Goal: Information Seeking & Learning: Learn about a topic

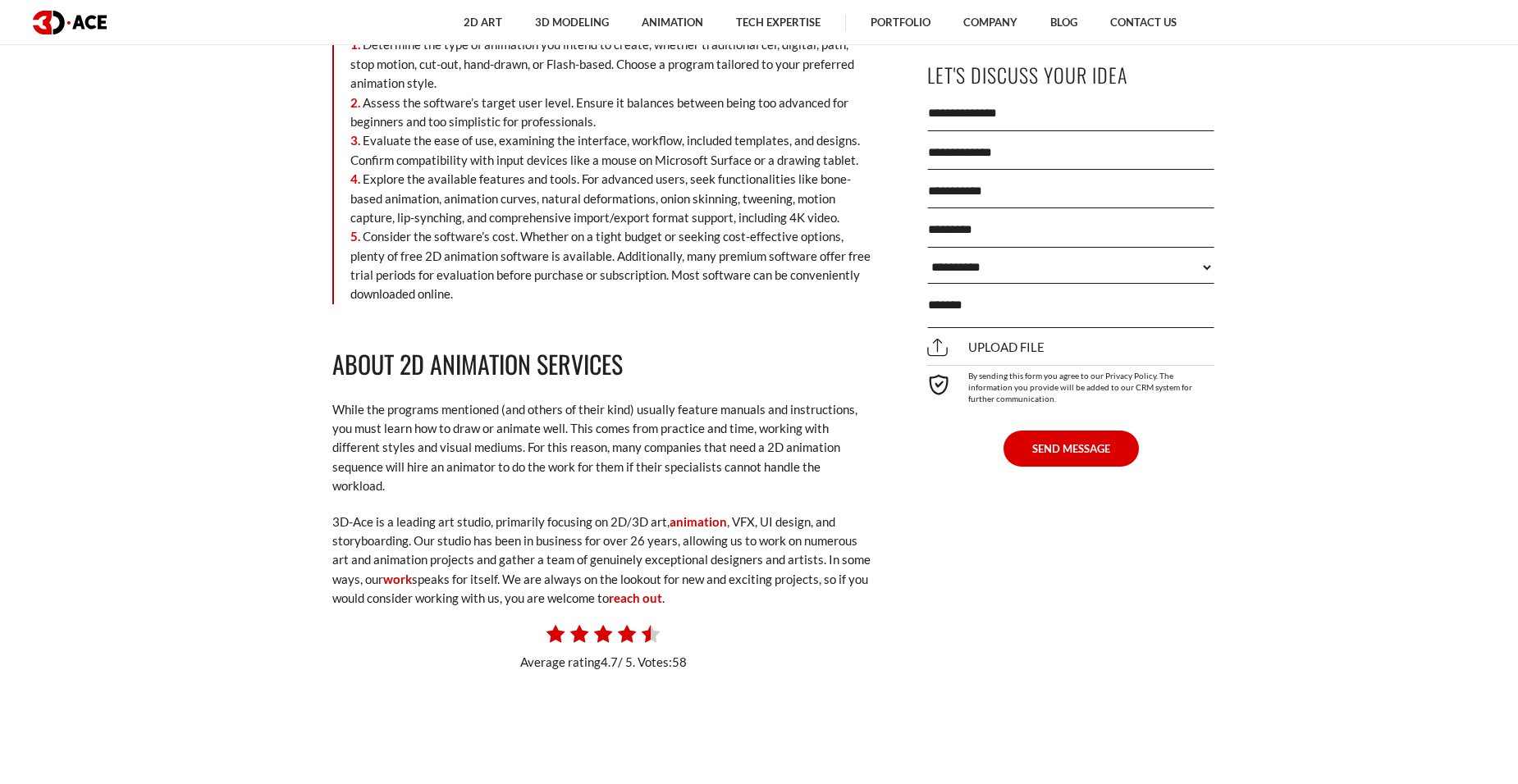
scroll to position [9349, 0]
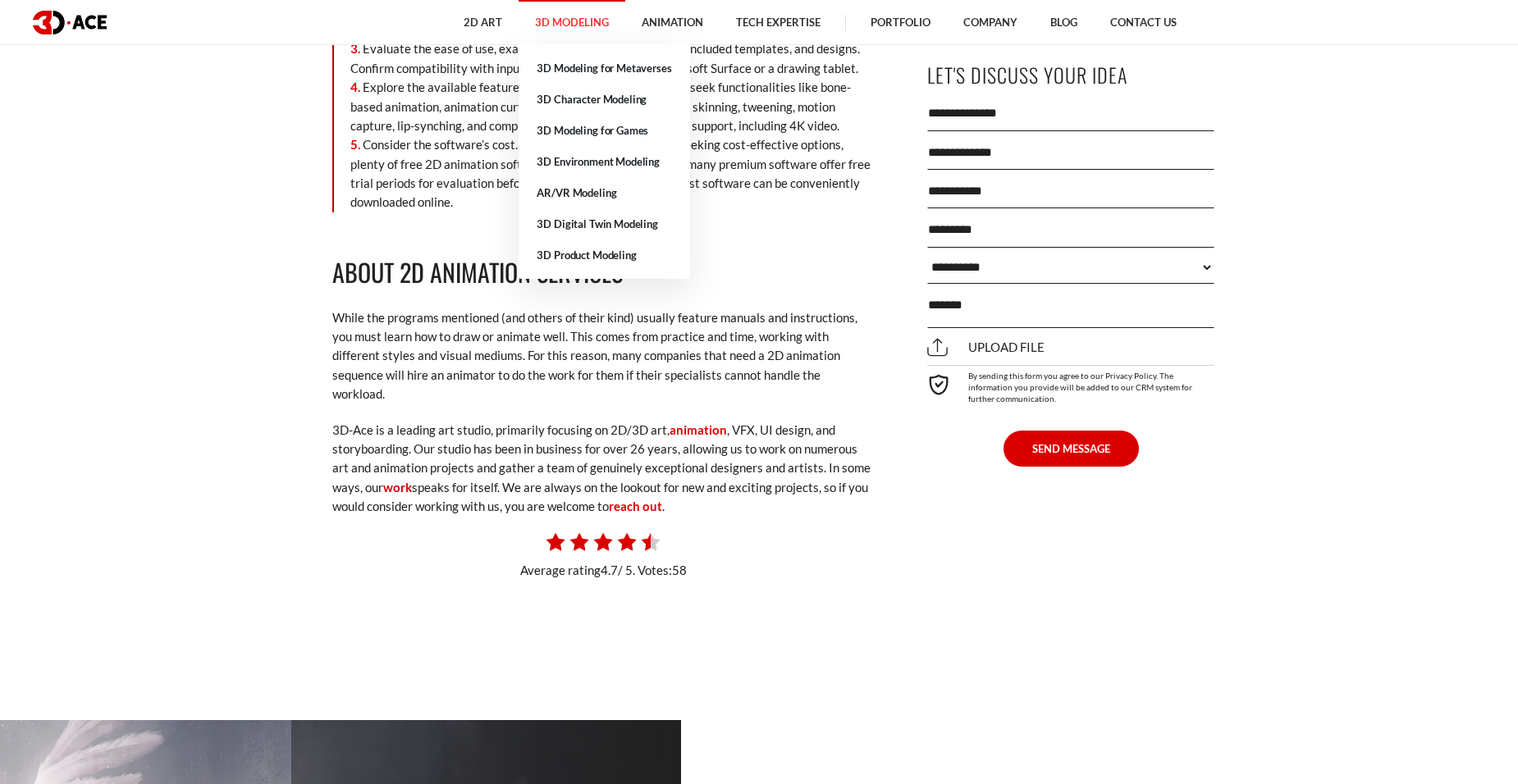
click at [566, 16] on link "3D Modeling" at bounding box center [572, 22] width 107 height 45
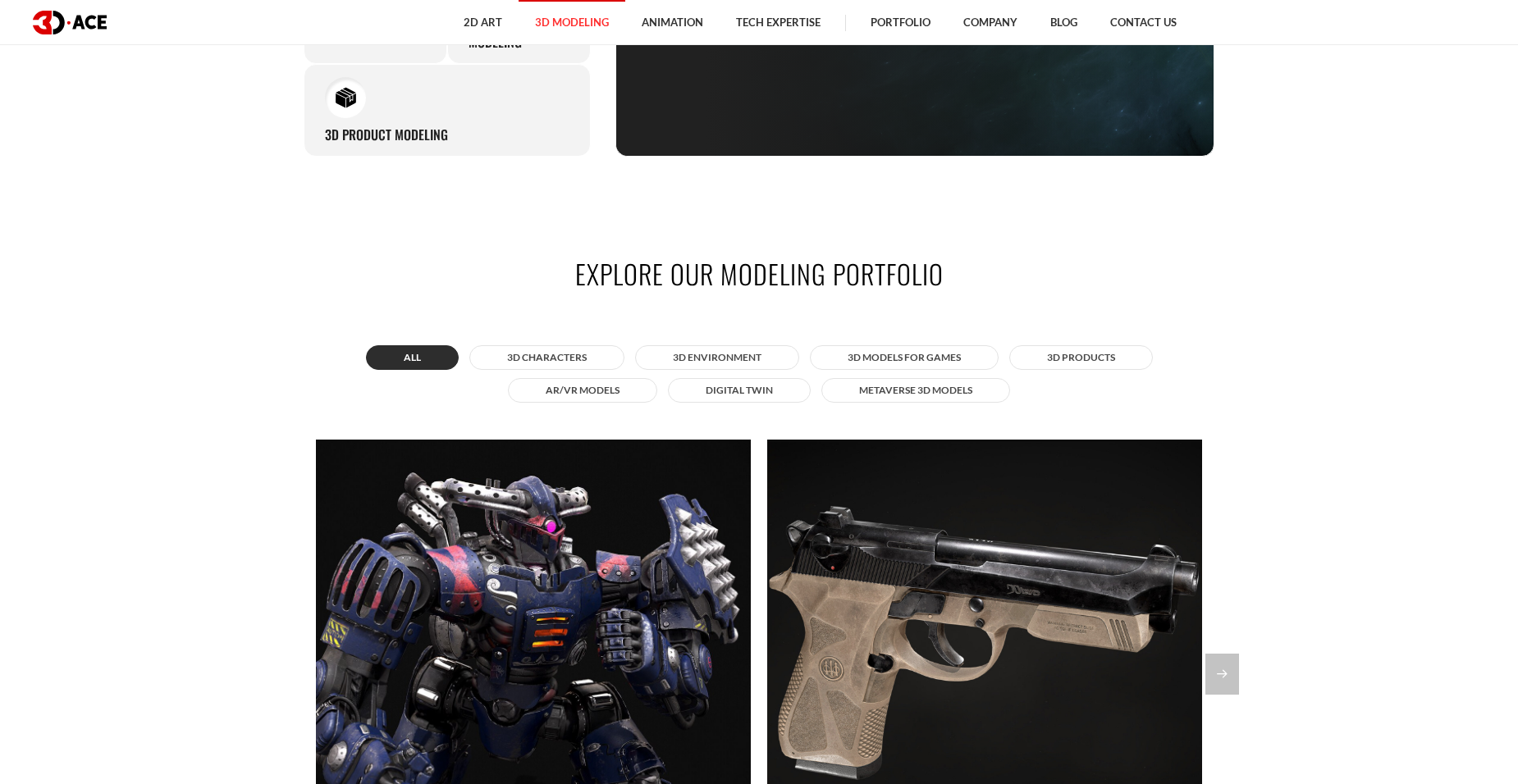
scroll to position [1558, 0]
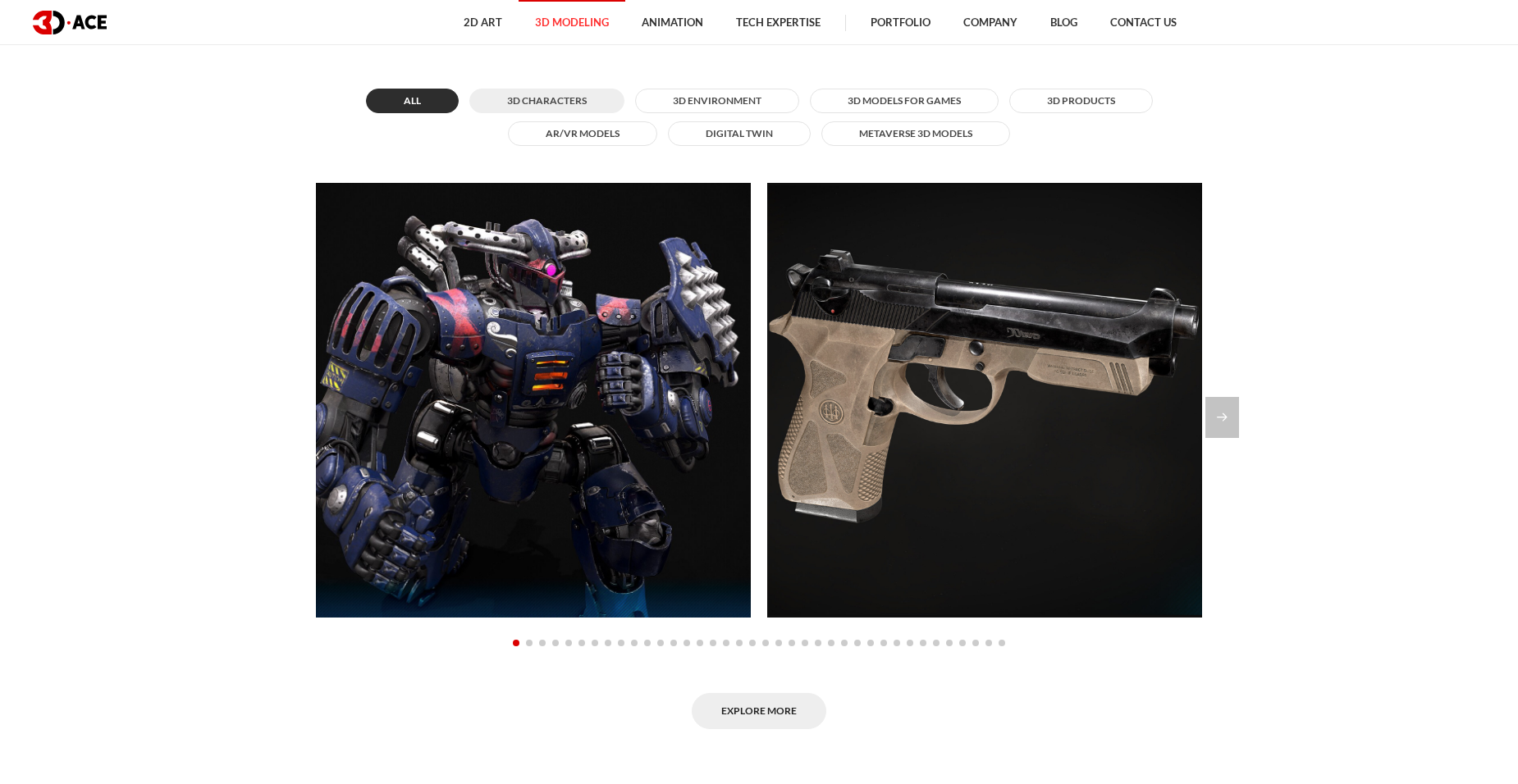
click at [537, 104] on button "3D Characters" at bounding box center [546, 101] width 155 height 25
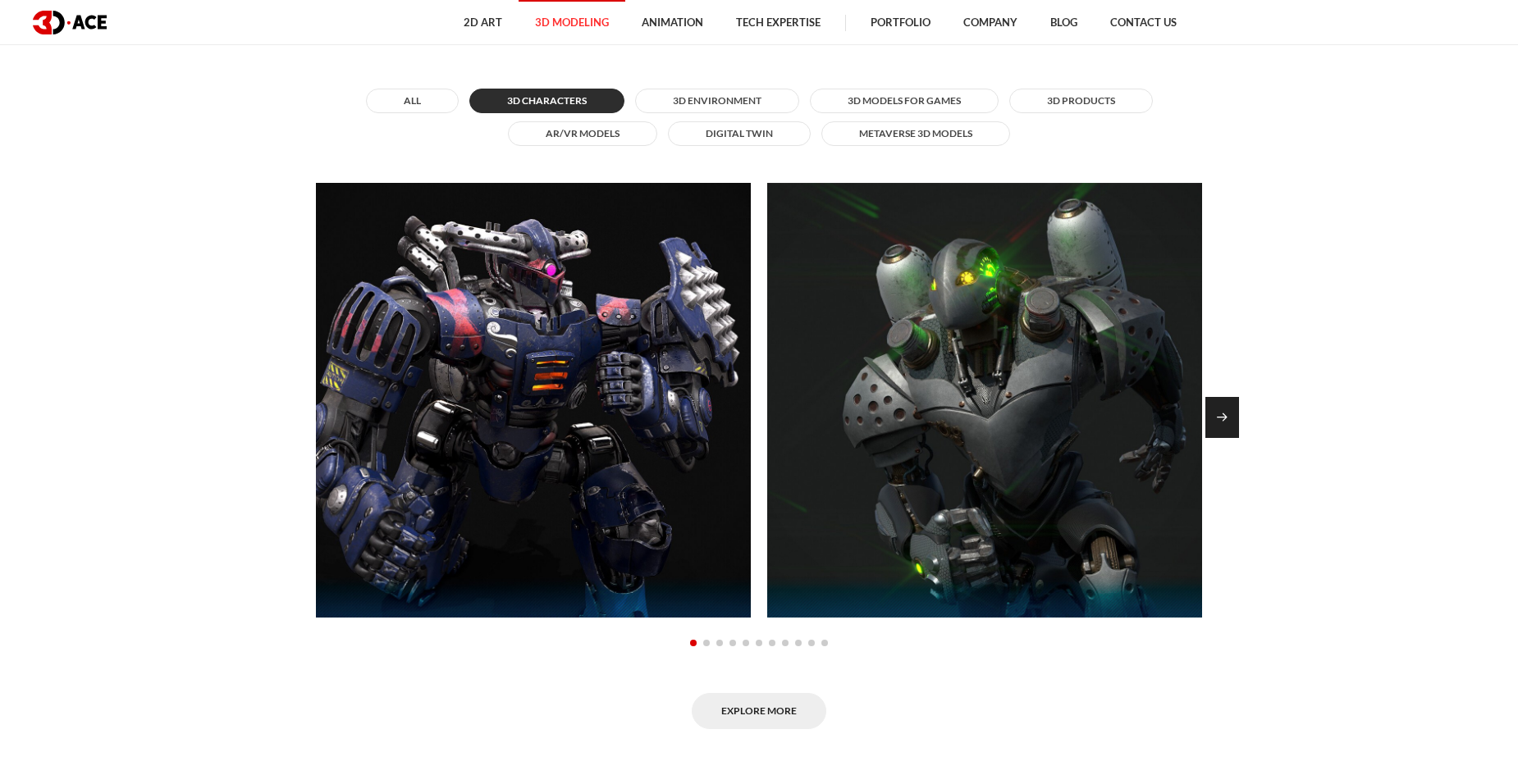
click at [1223, 423] on div "Next slide" at bounding box center [1221, 417] width 33 height 41
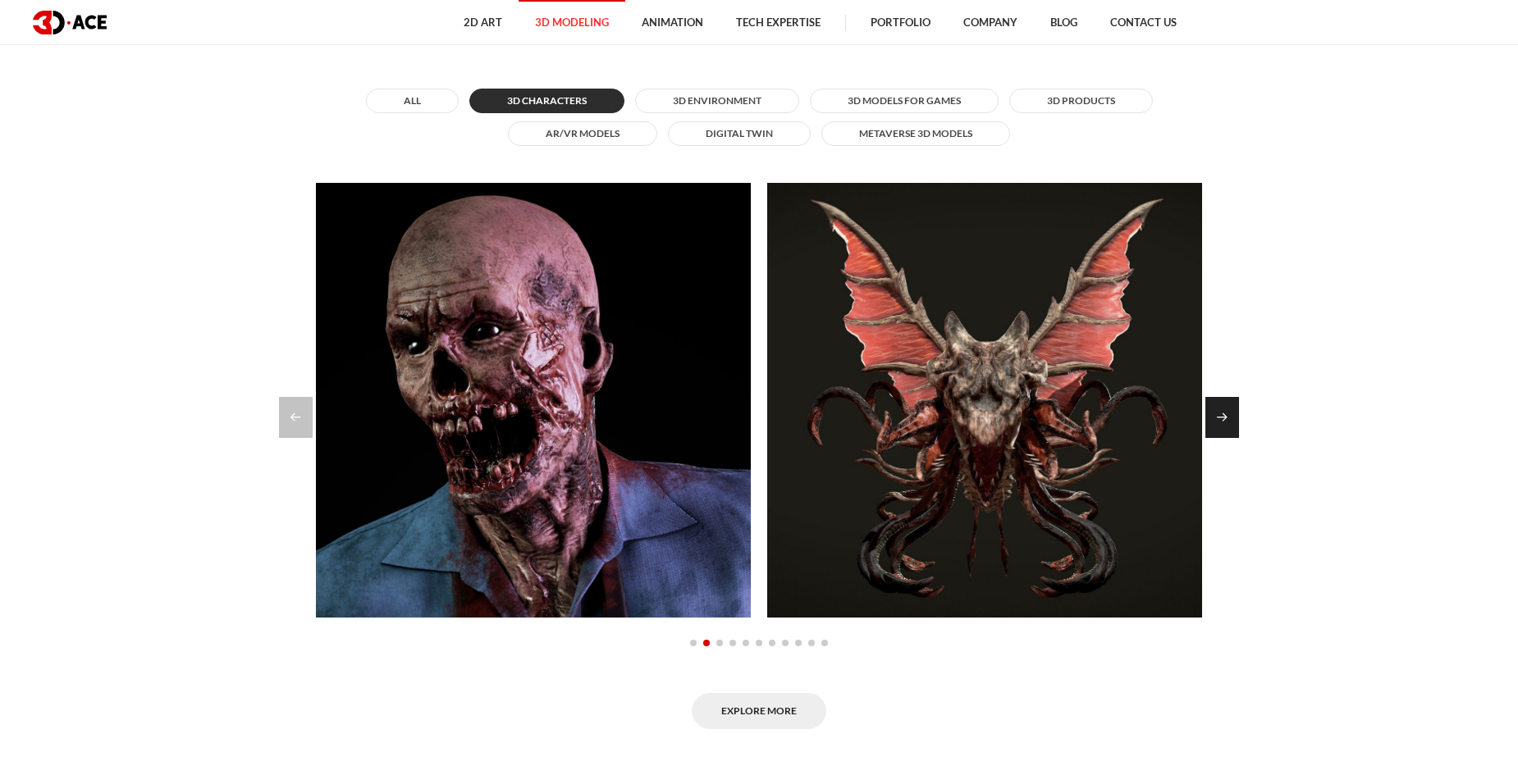
click at [1223, 423] on div "Next slide" at bounding box center [1221, 417] width 33 height 41
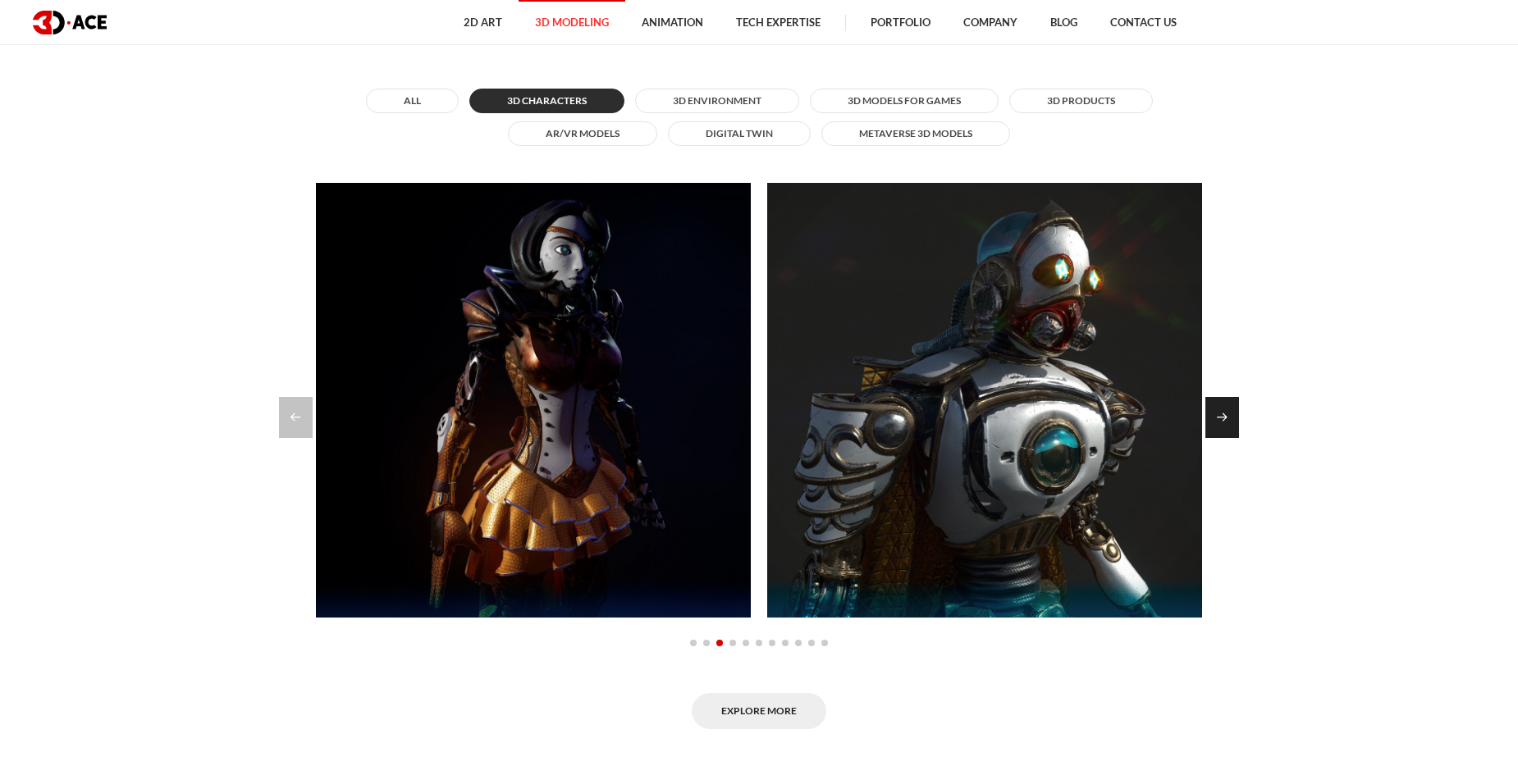
click at [1223, 423] on div "Next slide" at bounding box center [1221, 417] width 33 height 41
